Goal: Information Seeking & Learning: Learn about a topic

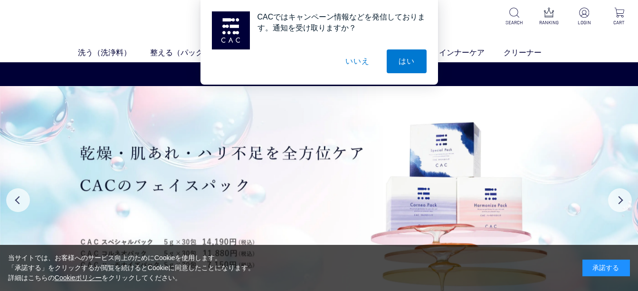
click at [351, 63] on button "いいえ" at bounding box center [356, 61] width 47 height 24
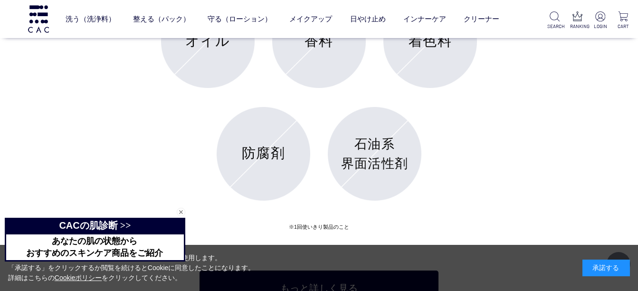
scroll to position [3657, 0]
click at [380, 154] on p "石油系 界面活性剤" at bounding box center [374, 154] width 75 height 38
click at [372, 146] on p "石油系 界面活性剤" at bounding box center [374, 154] width 75 height 38
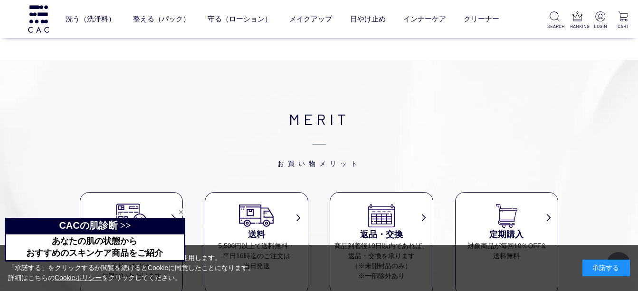
scroll to position [3895, 0]
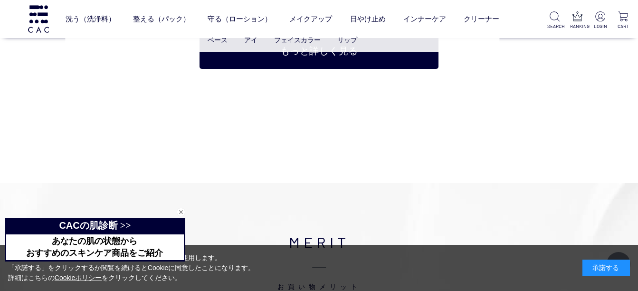
click at [313, 51] on ul "ベース アイ フェイスカラー リップ" at bounding box center [283, 39] width 434 height 23
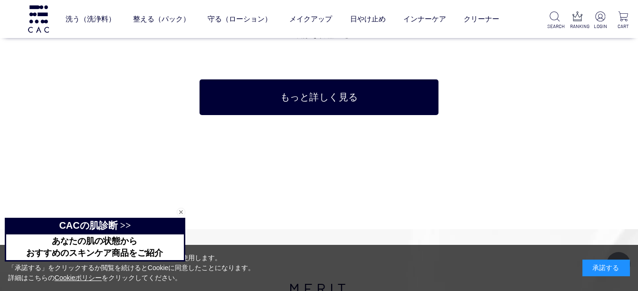
scroll to position [3800, 0]
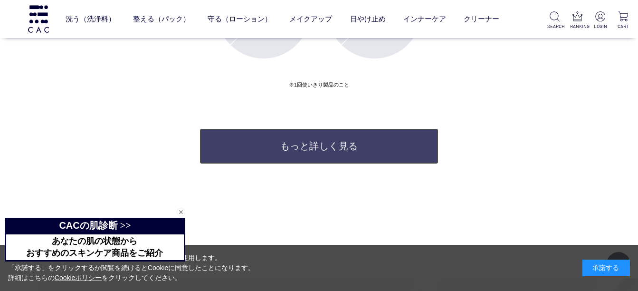
click at [299, 146] on link "もっと詳しく見る" at bounding box center [318, 146] width 239 height 36
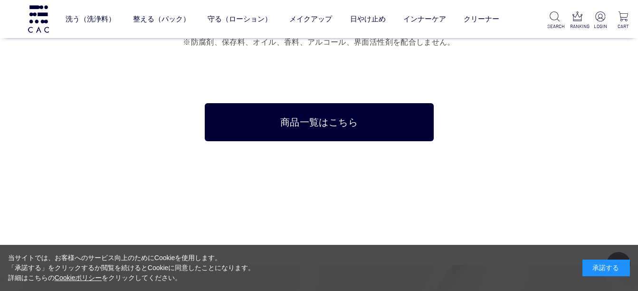
scroll to position [6032, 0]
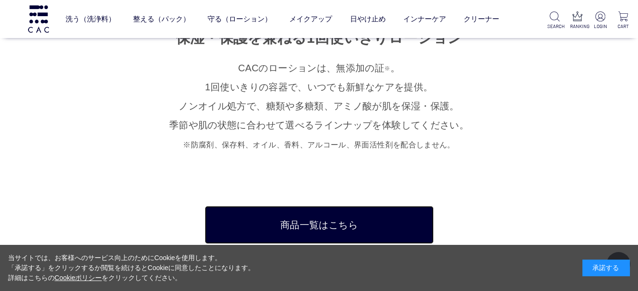
click at [317, 206] on link "商品一覧はこちら" at bounding box center [319, 225] width 229 height 38
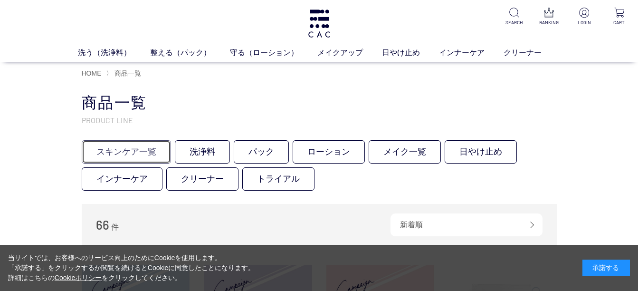
click at [135, 152] on link "スキンケア一覧" at bounding box center [126, 151] width 89 height 23
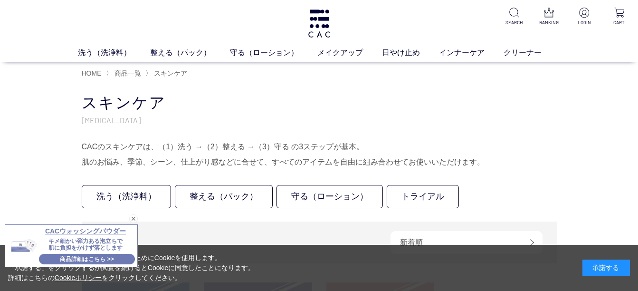
scroll to position [47, 0]
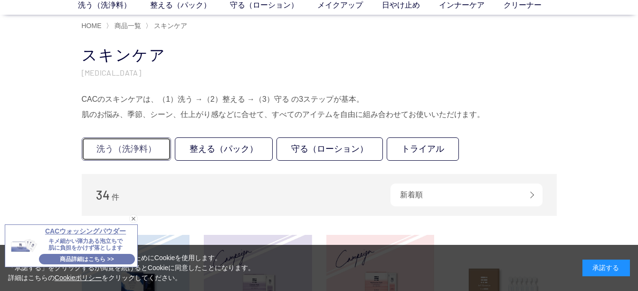
click at [117, 149] on link "洗う（洗浄料）" at bounding box center [126, 148] width 89 height 23
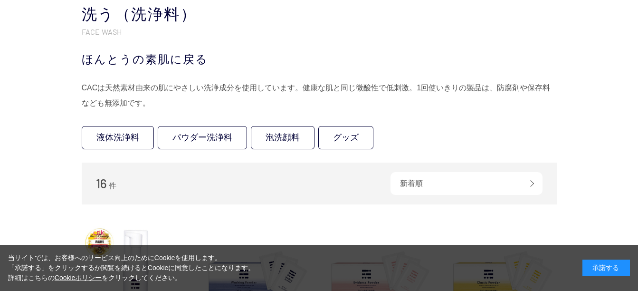
scroll to position [95, 0]
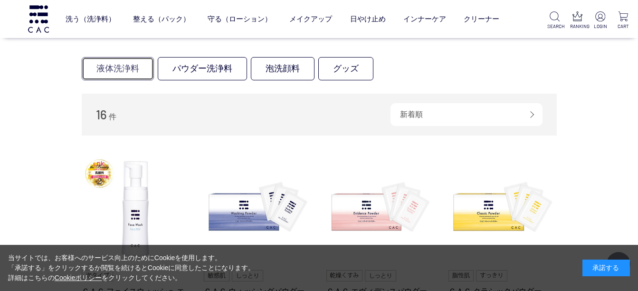
click at [130, 71] on link "液体洗浄料" at bounding box center [118, 68] width 72 height 23
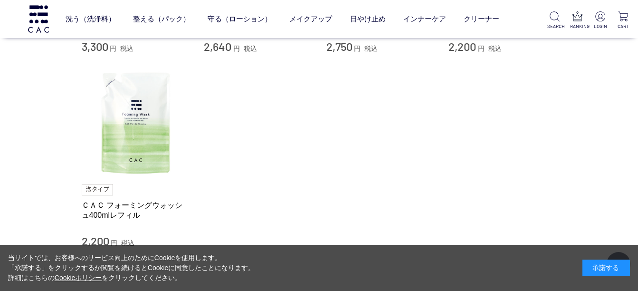
scroll to position [237, 0]
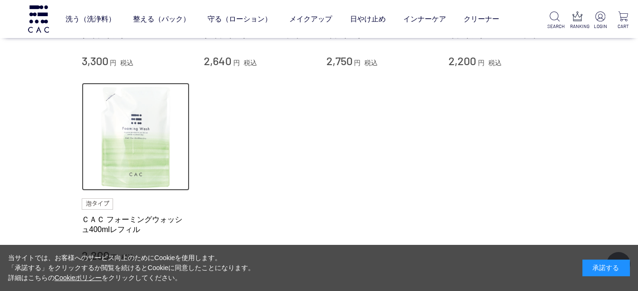
click at [132, 124] on img at bounding box center [136, 137] width 108 height 108
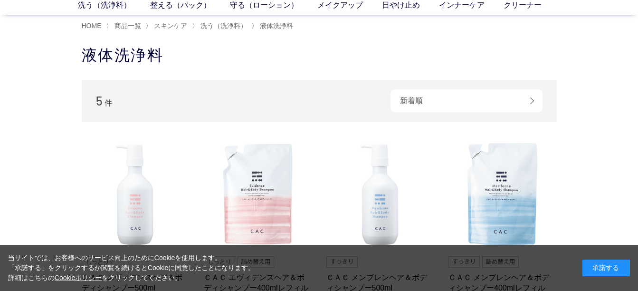
scroll to position [95, 0]
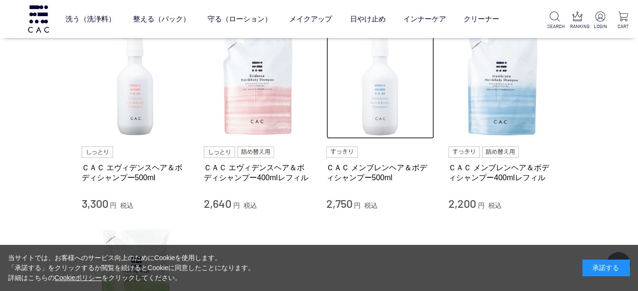
click at [378, 108] on img at bounding box center [380, 85] width 108 height 108
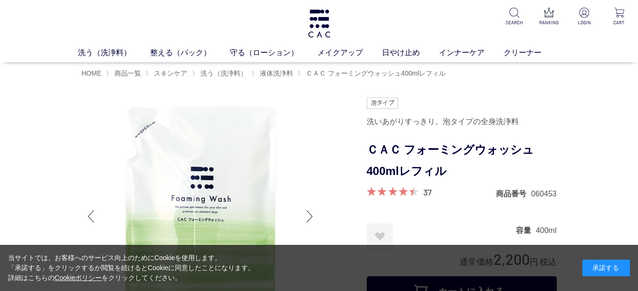
drag, startPoint x: 33, startPoint y: 90, endPoint x: 37, endPoint y: 95, distance: 5.7
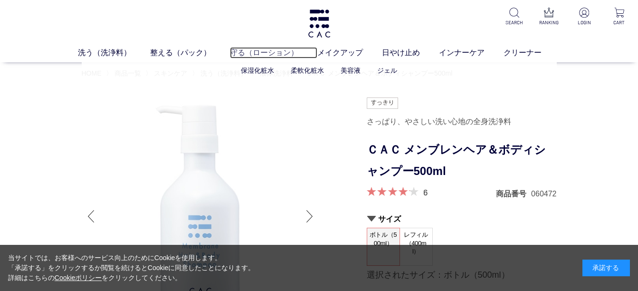
click at [258, 53] on link "守る（ローション）" at bounding box center [273, 52] width 87 height 11
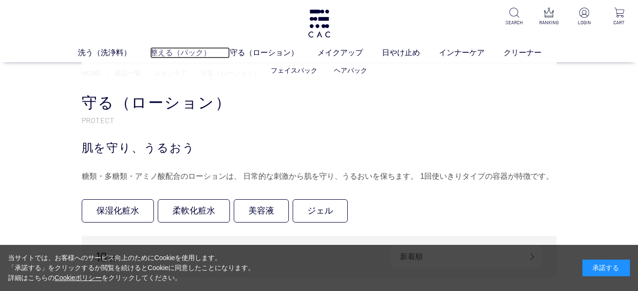
click at [174, 54] on link "整える（パック）" at bounding box center [190, 52] width 80 height 11
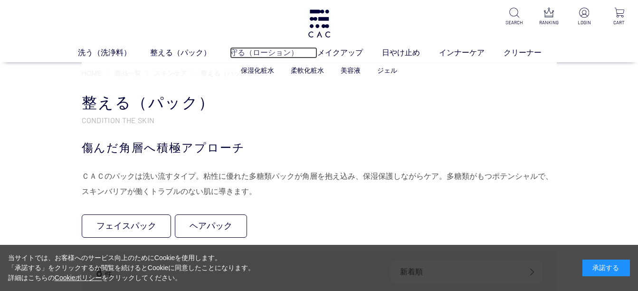
click at [252, 52] on link "守る（ローション）" at bounding box center [273, 52] width 87 height 11
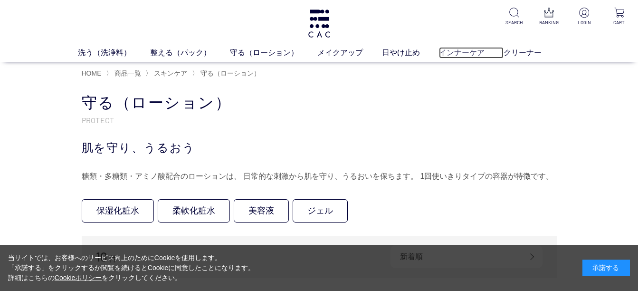
click at [457, 52] on link "インナーケア" at bounding box center [471, 52] width 65 height 11
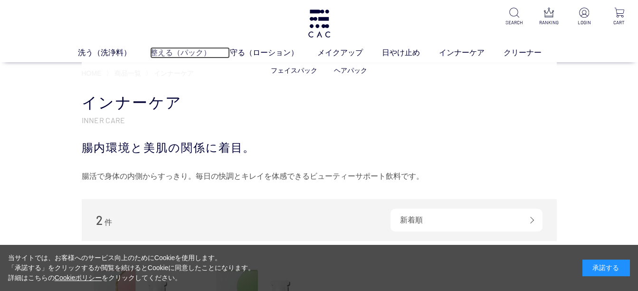
click at [188, 51] on link "整える（パック）" at bounding box center [190, 52] width 80 height 11
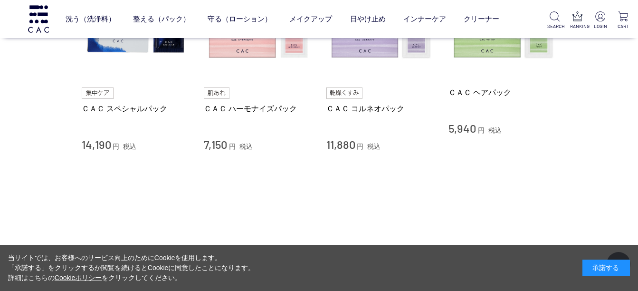
scroll to position [427, 0]
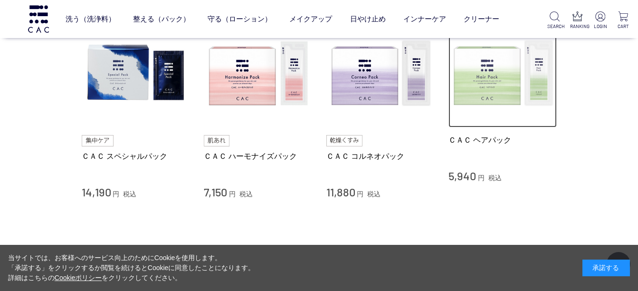
click at [484, 69] on img at bounding box center [502, 73] width 108 height 108
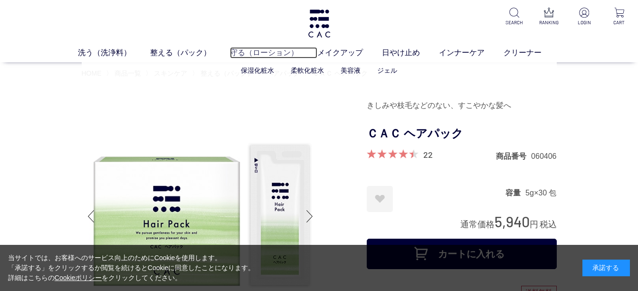
click at [274, 51] on link "守る（ローション）" at bounding box center [273, 52] width 87 height 11
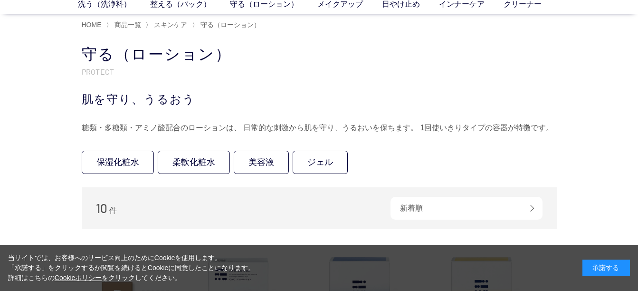
scroll to position [47, 0]
click at [313, 160] on link "ジェル" at bounding box center [320, 163] width 55 height 23
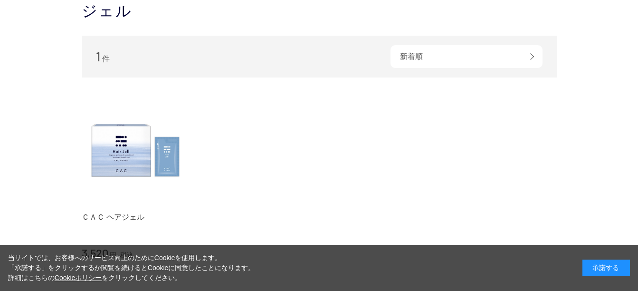
scroll to position [47, 0]
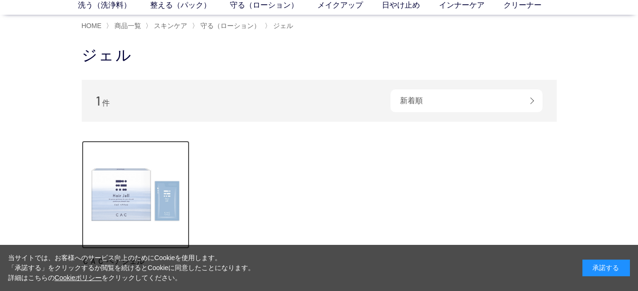
click at [116, 178] on img at bounding box center [136, 195] width 108 height 108
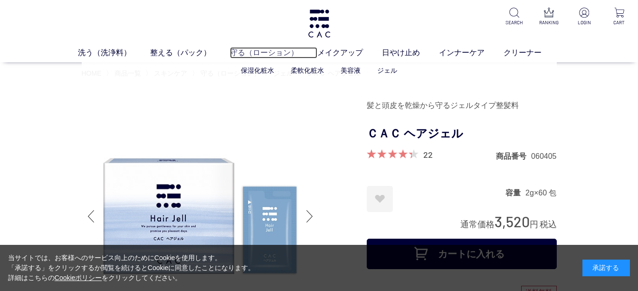
click at [276, 54] on link "守る（ローション）" at bounding box center [273, 52] width 87 height 11
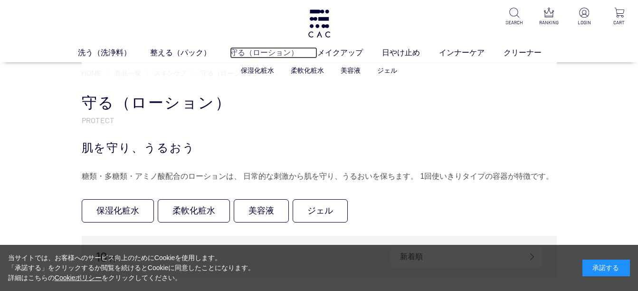
click at [269, 53] on link "守る（ローション）" at bounding box center [273, 52] width 87 height 11
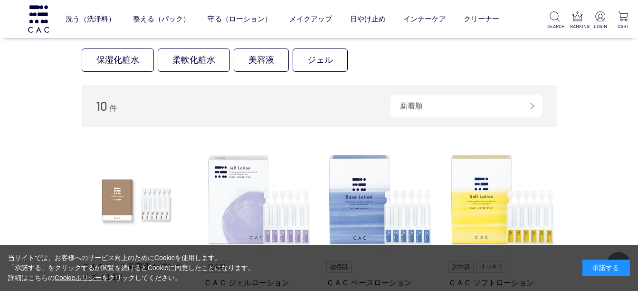
scroll to position [95, 0]
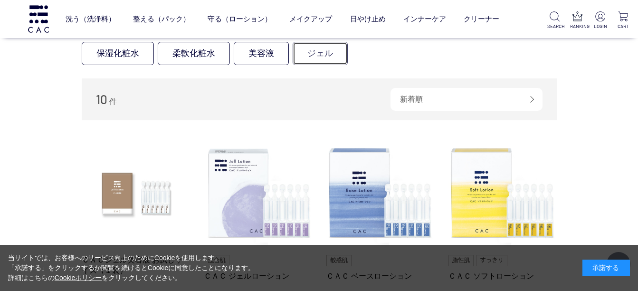
click at [324, 55] on link "ジェル" at bounding box center [320, 53] width 55 height 23
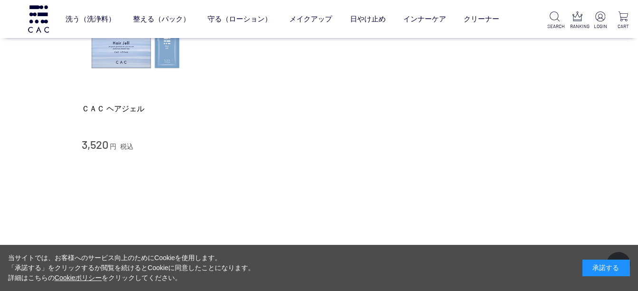
scroll to position [142, 0]
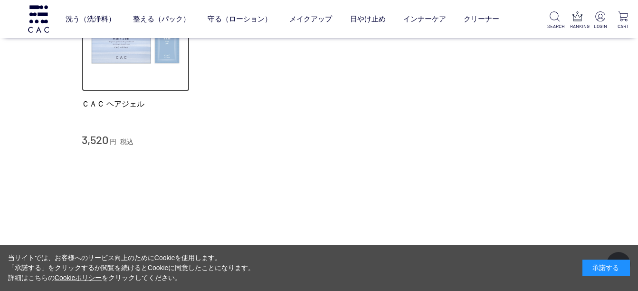
click at [116, 56] on img at bounding box center [136, 37] width 108 height 108
